Goal: Task Accomplishment & Management: Use online tool/utility

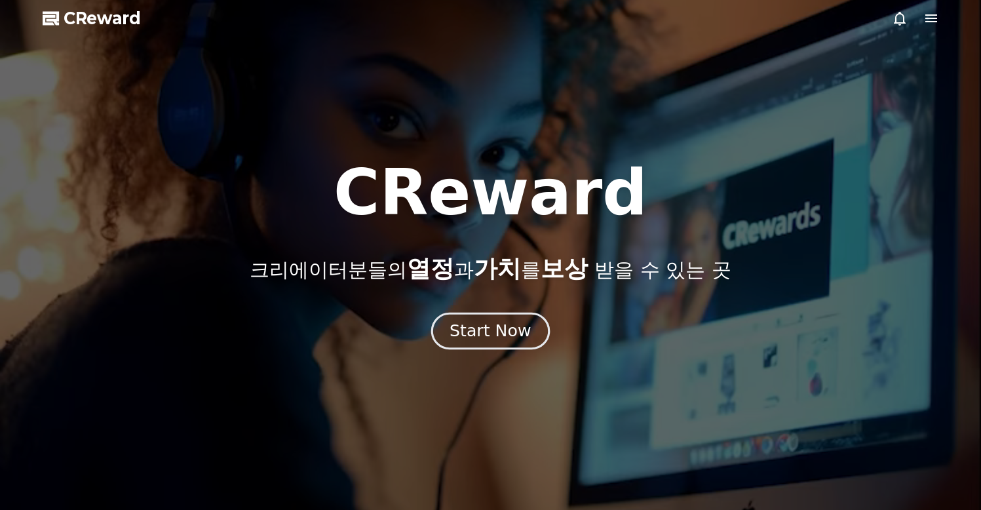
click at [508, 320] on button "Start Now" at bounding box center [490, 330] width 119 height 37
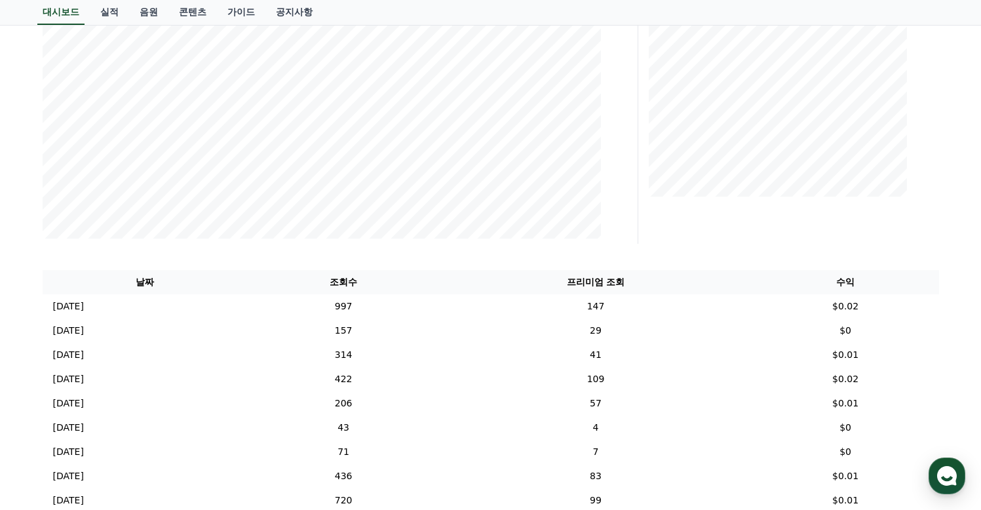
scroll to position [316, 0]
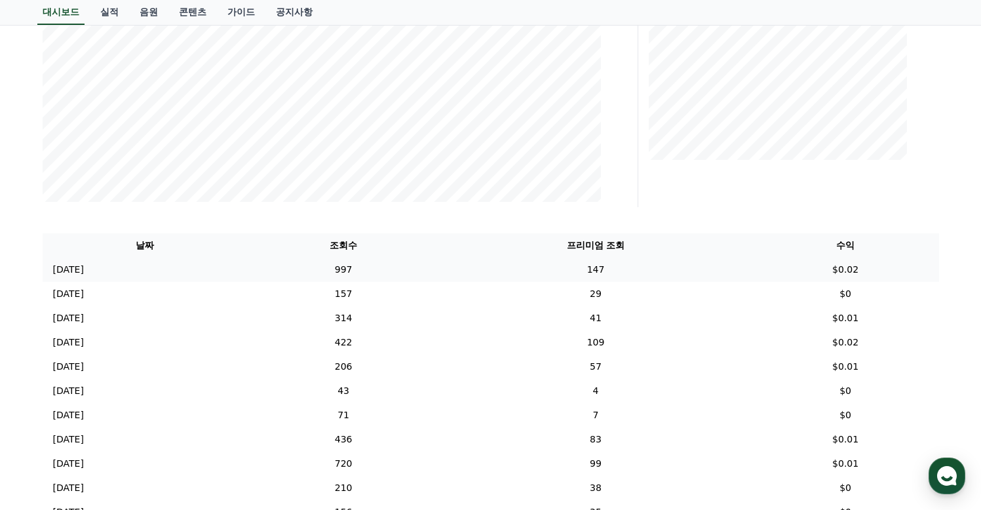
click at [678, 273] on td "147" at bounding box center [595, 269] width 312 height 24
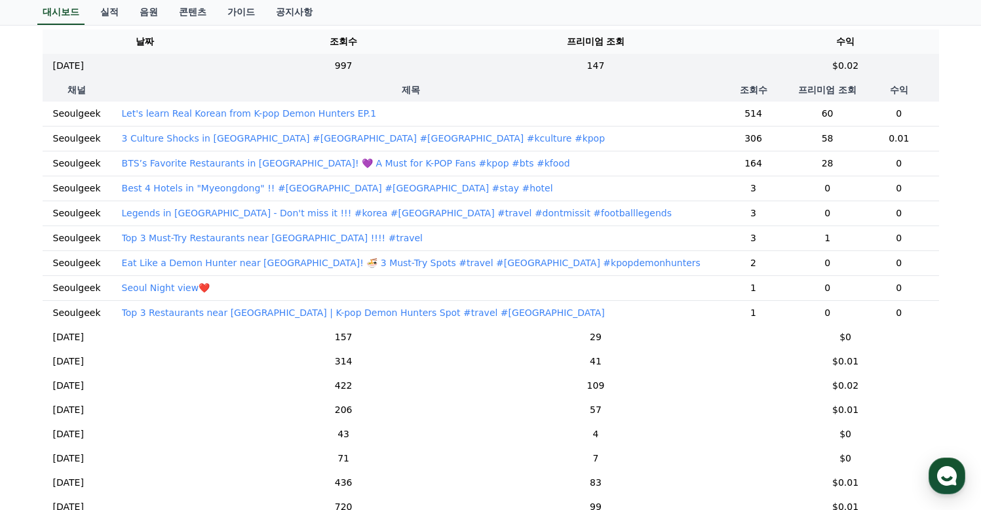
scroll to position [525, 0]
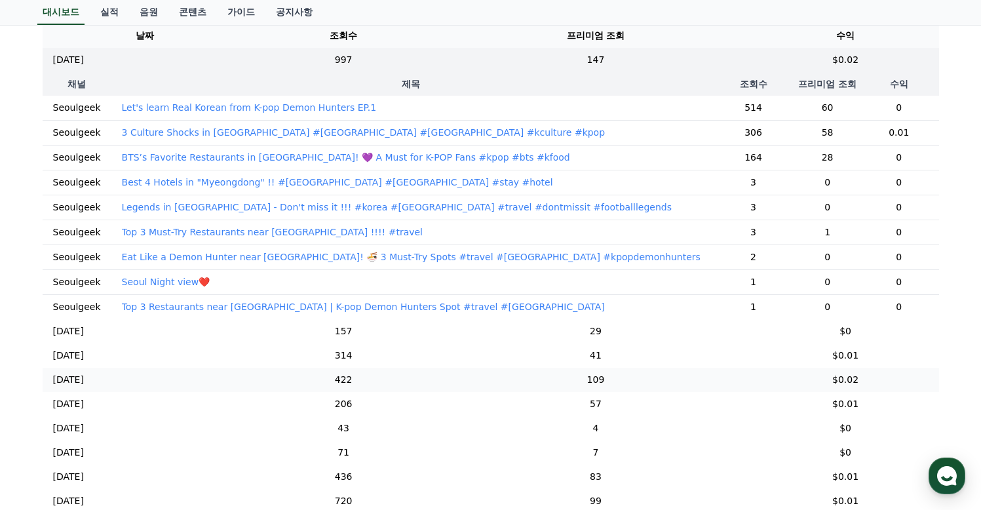
click at [599, 386] on td "109" at bounding box center [595, 379] width 312 height 24
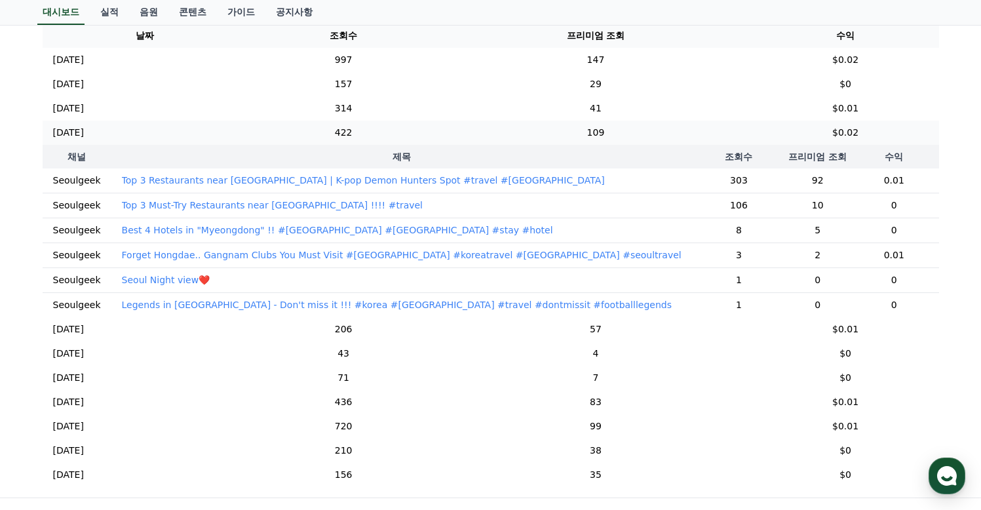
click at [595, 137] on td "109" at bounding box center [595, 133] width 312 height 24
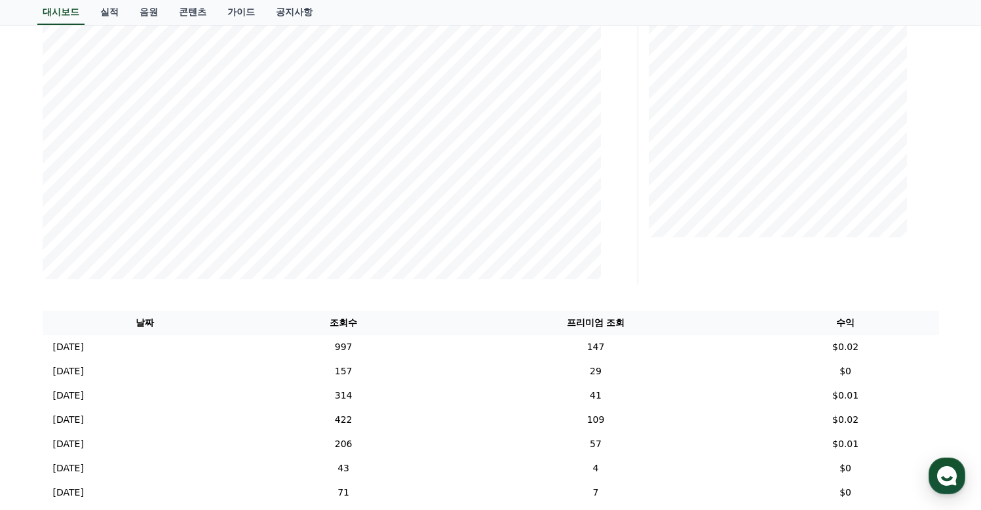
scroll to position [244, 0]
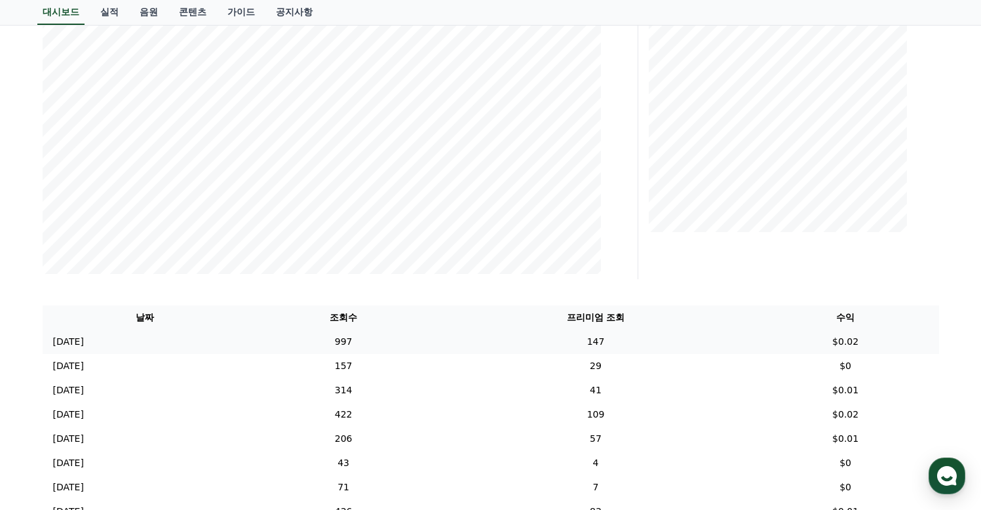
click at [439, 348] on td "997" at bounding box center [343, 341] width 191 height 24
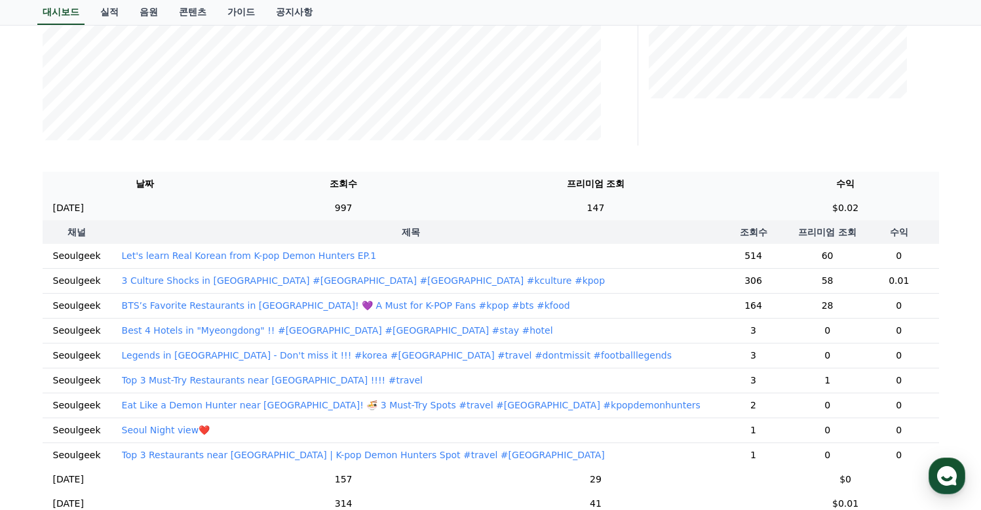
scroll to position [379, 0]
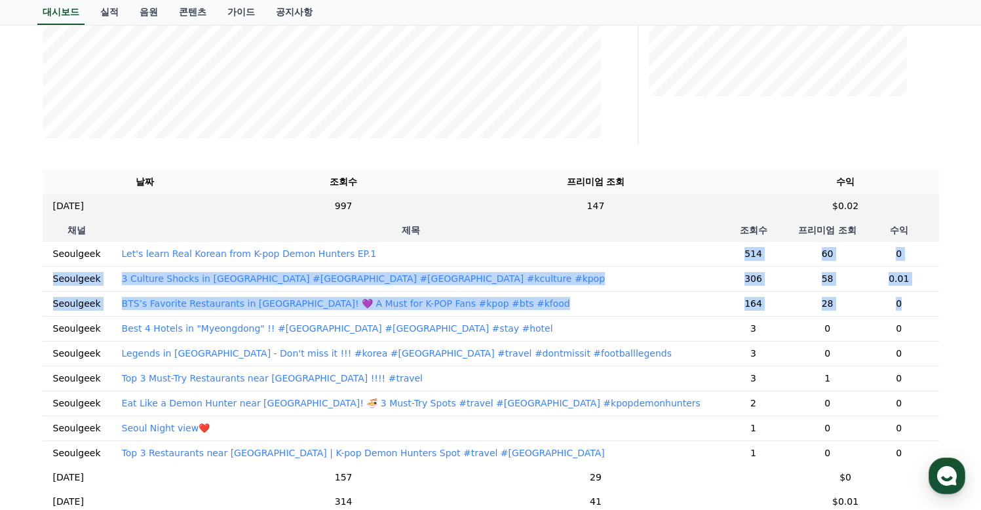
drag, startPoint x: 869, startPoint y: 309, endPoint x: 635, endPoint y: 256, distance: 240.4
click at [635, 256] on tbody "Seoulgeek Let's learn Real Korean from K-pop Demon Hunters EP.1 514 60 0 Seoulg…" at bounding box center [491, 353] width 896 height 223
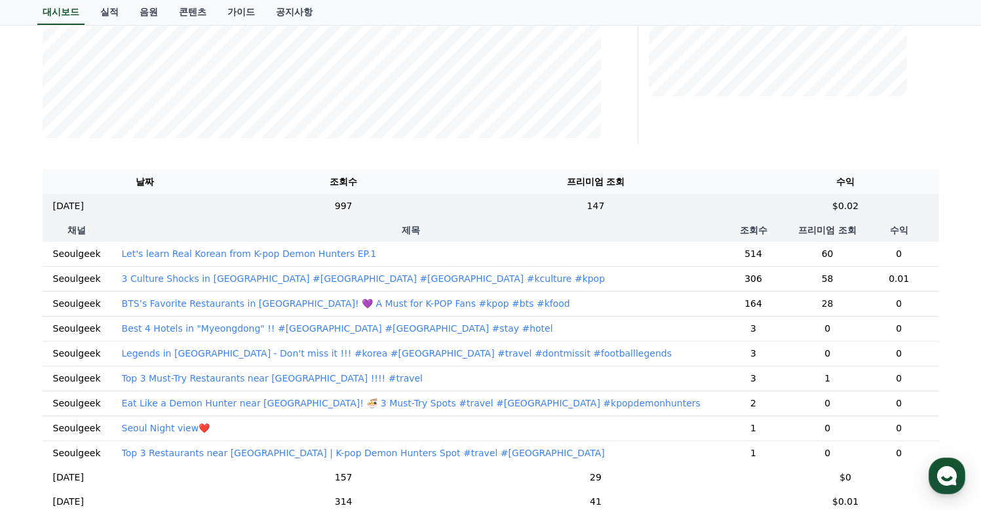
click at [707, 316] on tbody "Seoulgeek Let's learn Real Korean from K-pop Demon Hunters EP.1 514 60 0 Seoulg…" at bounding box center [491, 353] width 896 height 223
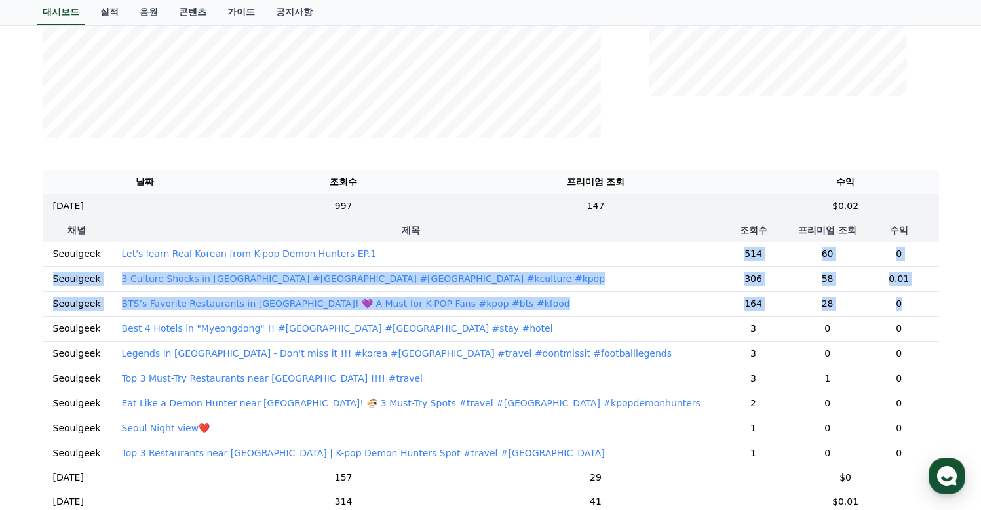
drag, startPoint x: 883, startPoint y: 309, endPoint x: 650, endPoint y: 253, distance: 239.9
click at [650, 253] on tbody "Seoulgeek Let's learn Real Korean from K-pop Demon Hunters EP.1 514 60 0 Seoulg…" at bounding box center [491, 353] width 896 height 223
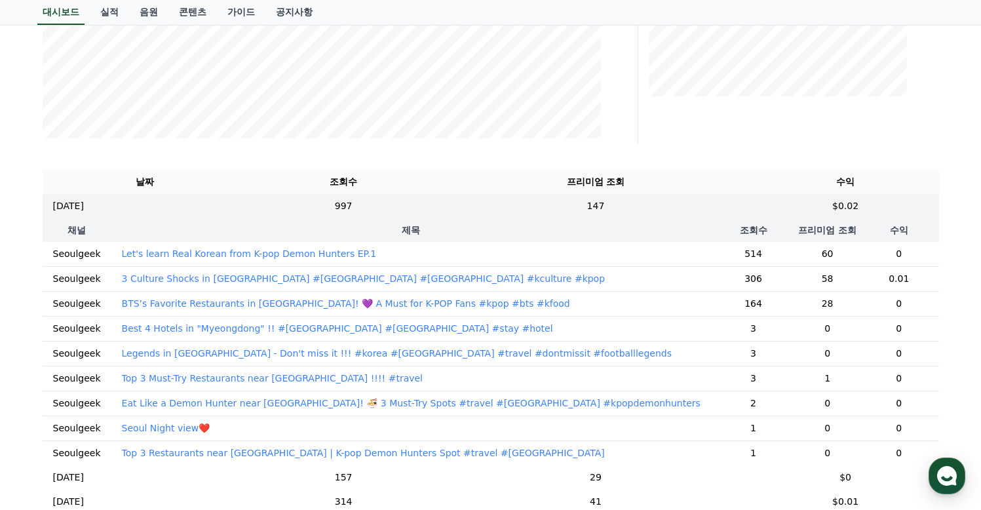
click at [739, 316] on td "3" at bounding box center [753, 328] width 85 height 25
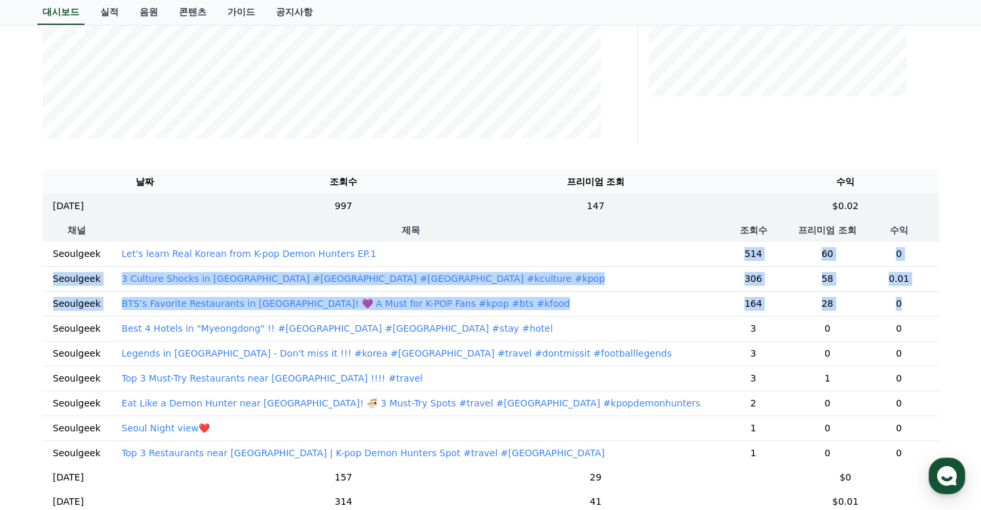
drag, startPoint x: 867, startPoint y: 308, endPoint x: 601, endPoint y: 249, distance: 271.8
click at [601, 249] on tbody "Seoulgeek Let's learn Real Korean from K-pop Demon Hunters EP.1 514 60 0 Seoulg…" at bounding box center [491, 353] width 896 height 223
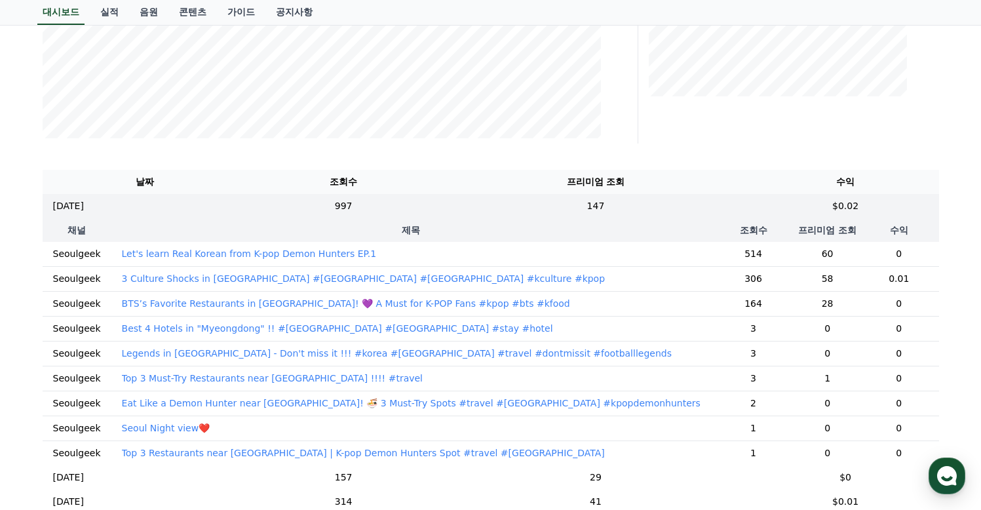
click at [711, 328] on td "3" at bounding box center [753, 328] width 85 height 25
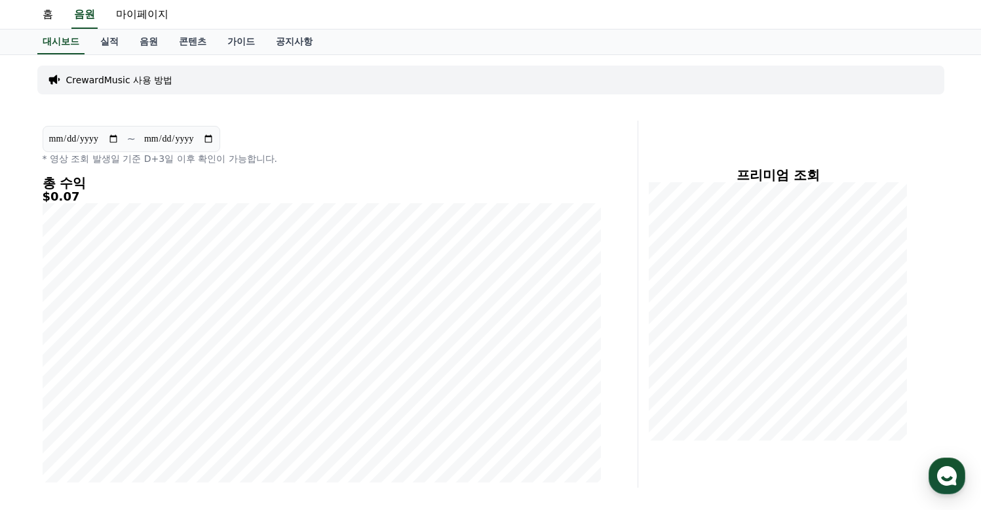
scroll to position [0, 0]
